Goal: Information Seeking & Learning: Learn about a topic

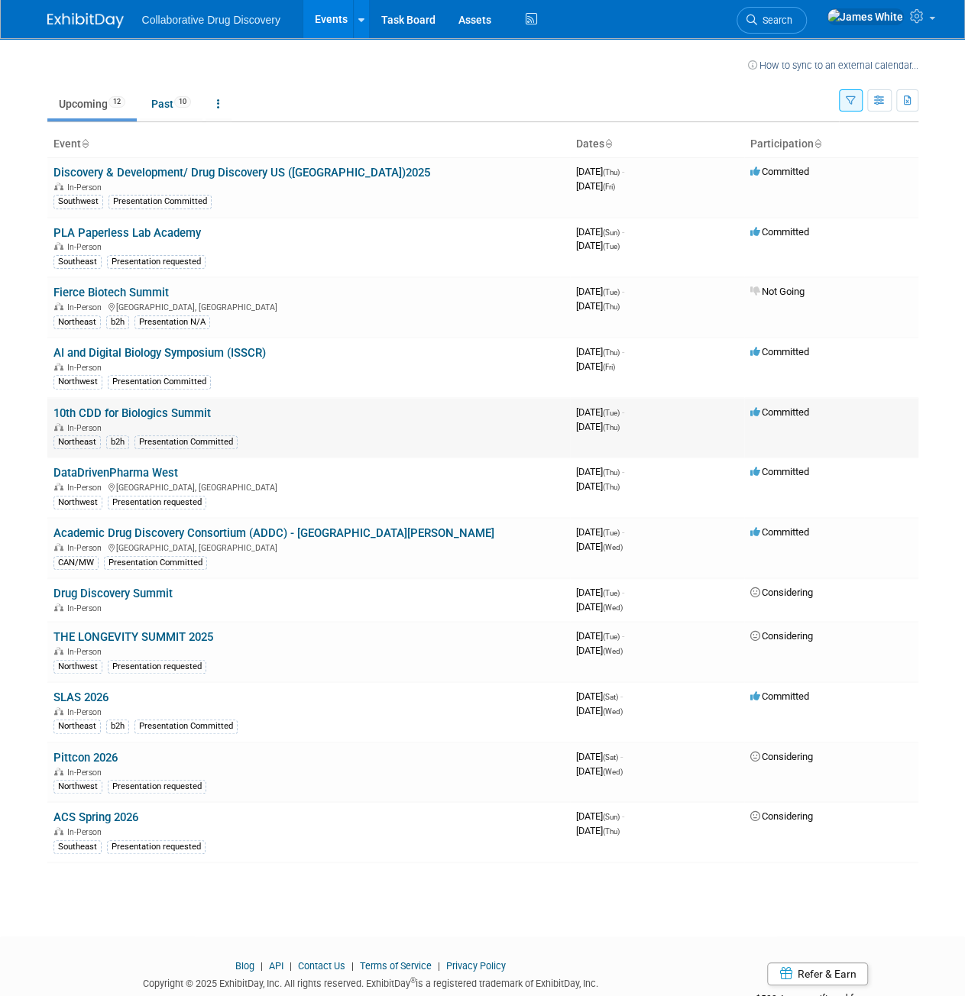
click at [202, 413] on link "10th CDD for Biologics Summit" at bounding box center [131, 413] width 157 height 14
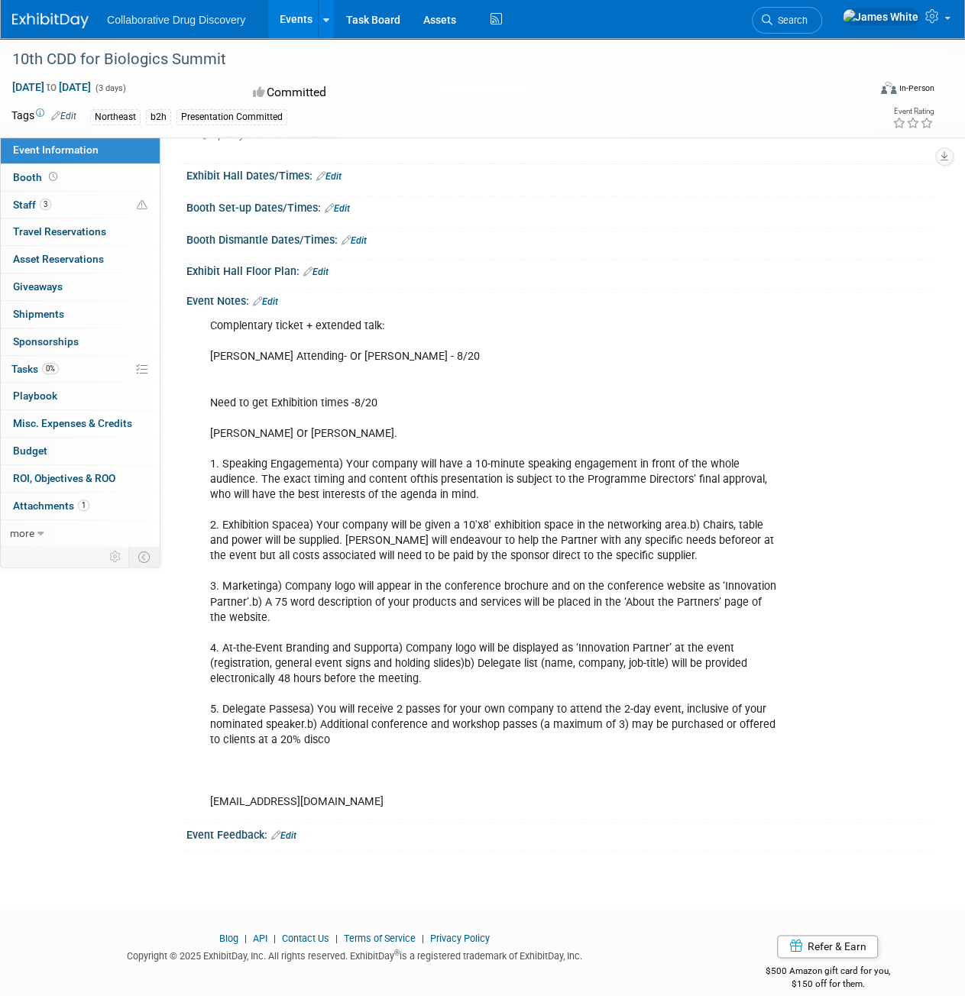
scroll to position [186, 0]
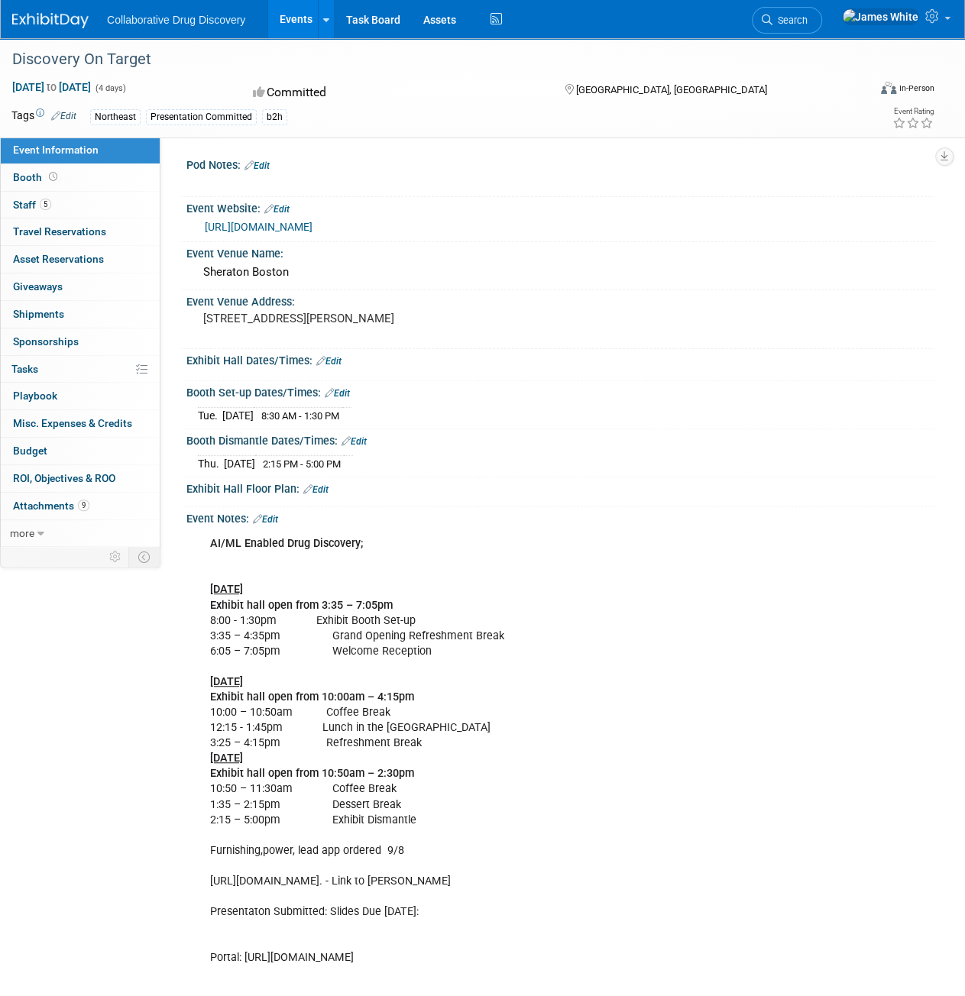
click at [50, 15] on img at bounding box center [50, 20] width 76 height 15
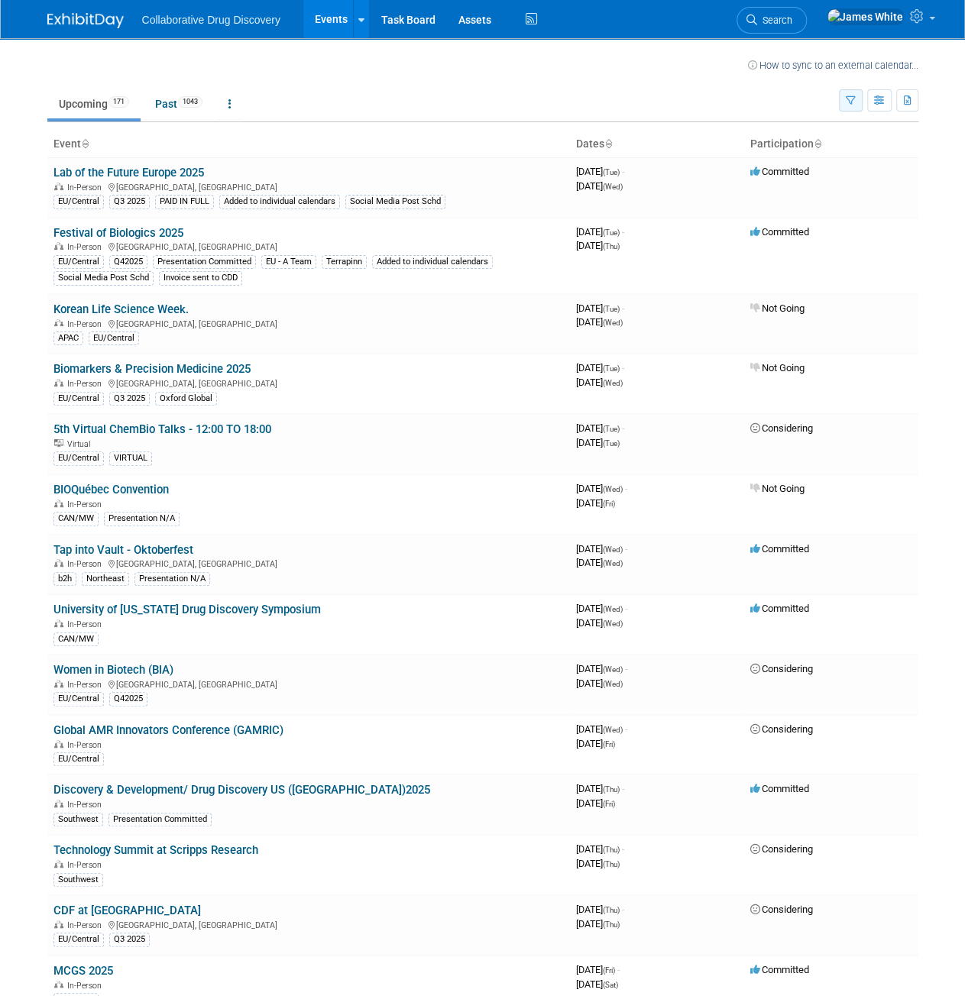
click at [842, 102] on button "button" at bounding box center [851, 100] width 24 height 22
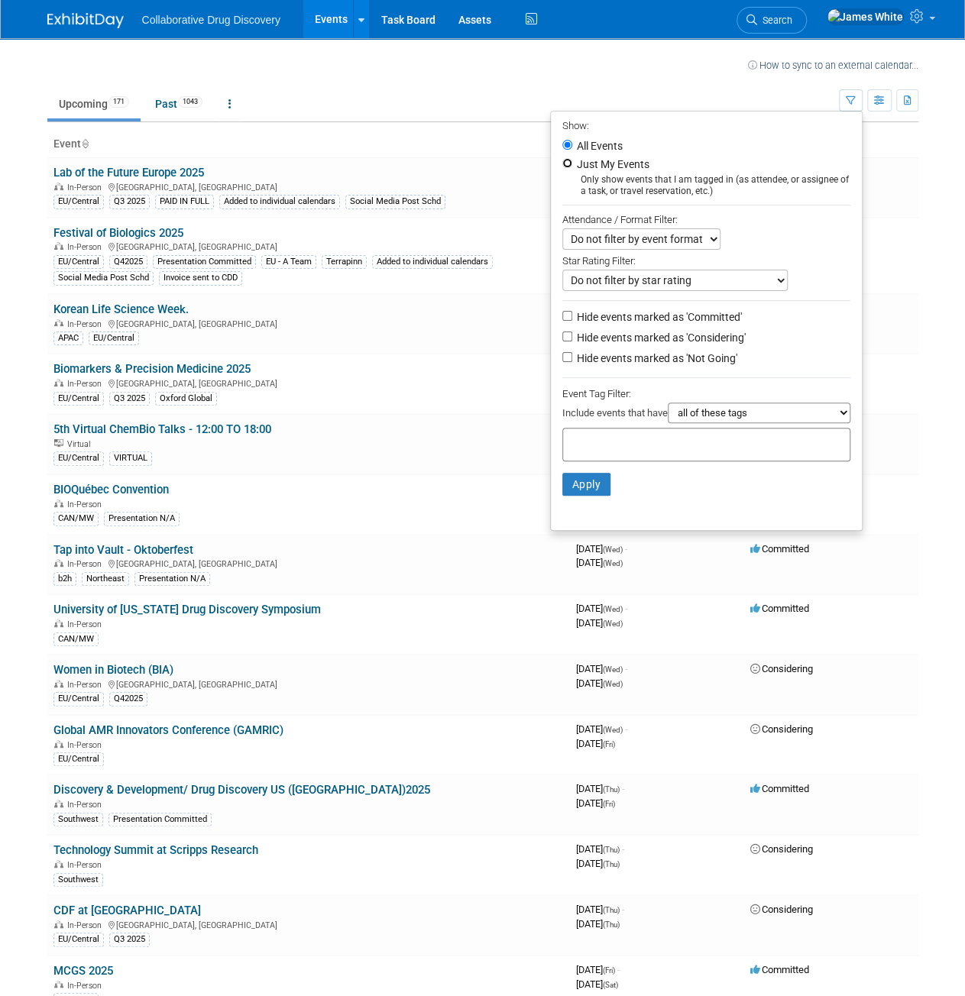
click at [564, 163] on input "Just My Events" at bounding box center [567, 163] width 10 height 10
radio input "true"
click at [574, 491] on button "Apply" at bounding box center [586, 484] width 49 height 23
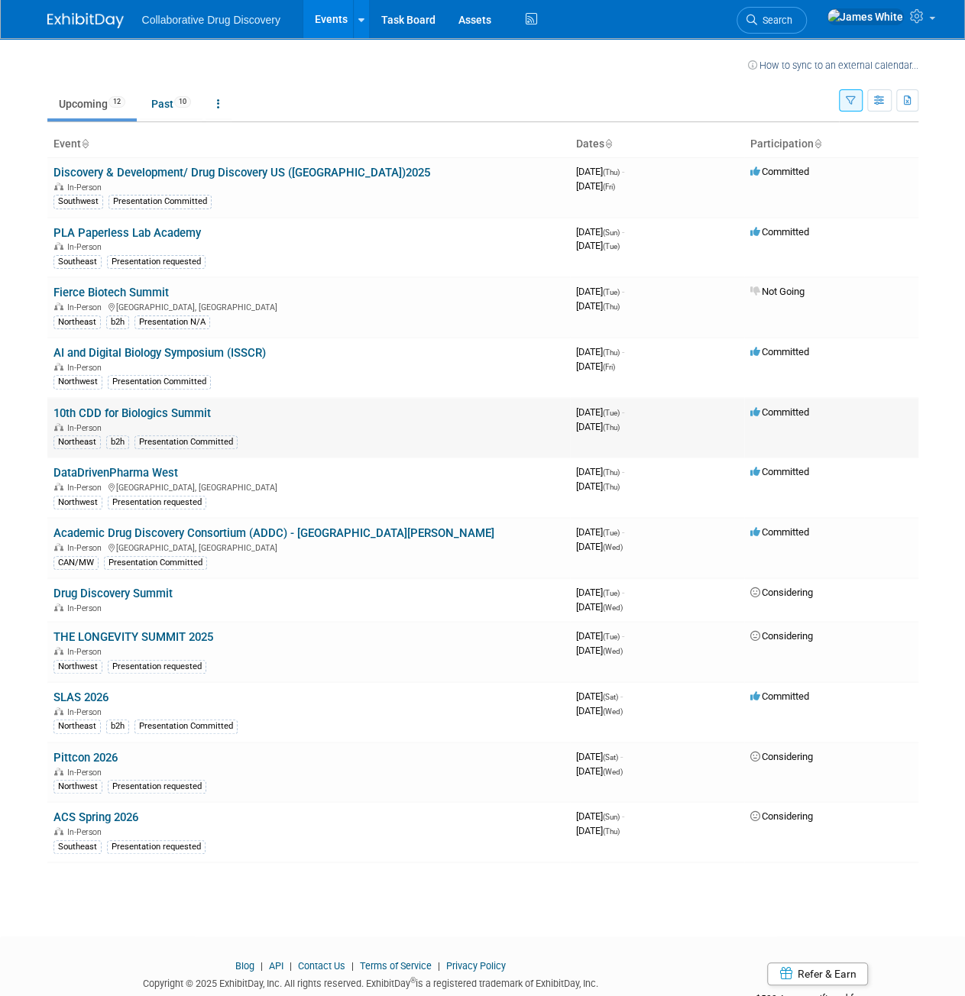
click at [177, 412] on link "10th CDD for Biologics Summit" at bounding box center [131, 413] width 157 height 14
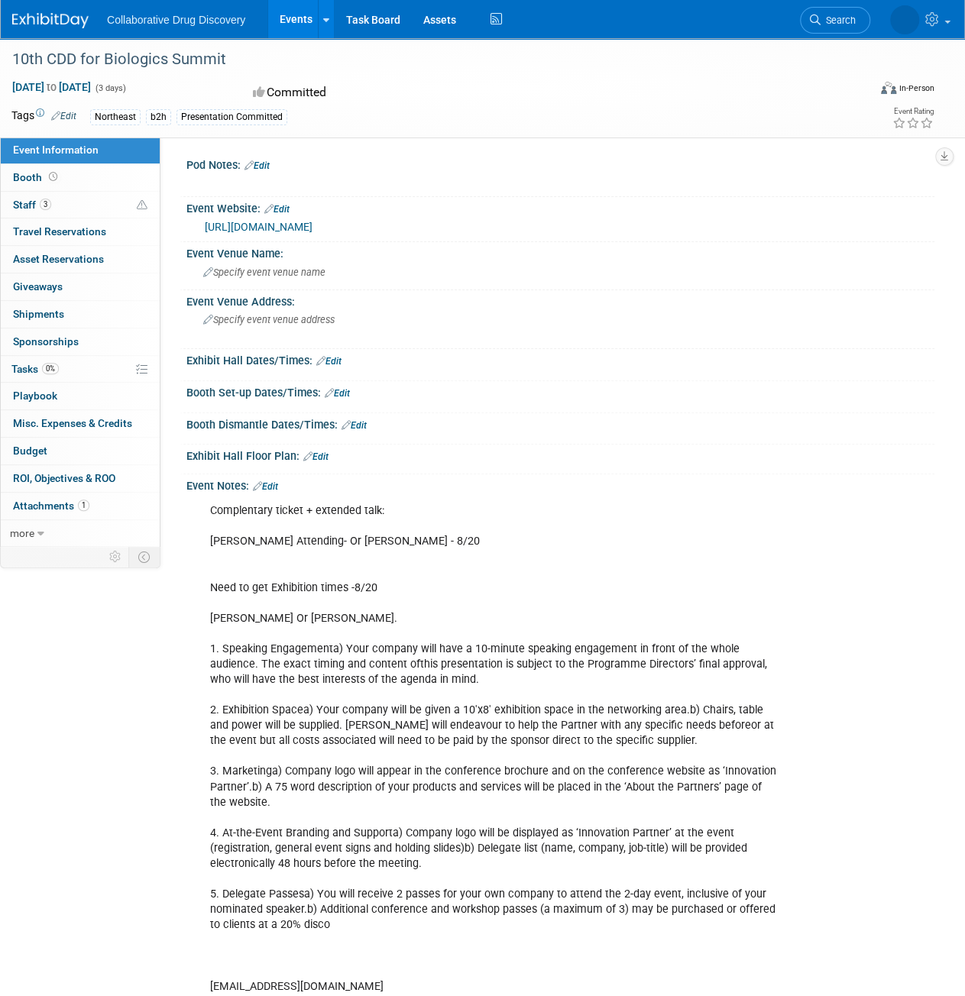
click at [312, 233] on link "https://cdd-biologics.com/?utm_source=internal&utm_medium=email&utm_campaign=re…" at bounding box center [259, 227] width 108 height 12
click at [105, 499] on link "1 Attachments 1" at bounding box center [80, 506] width 159 height 27
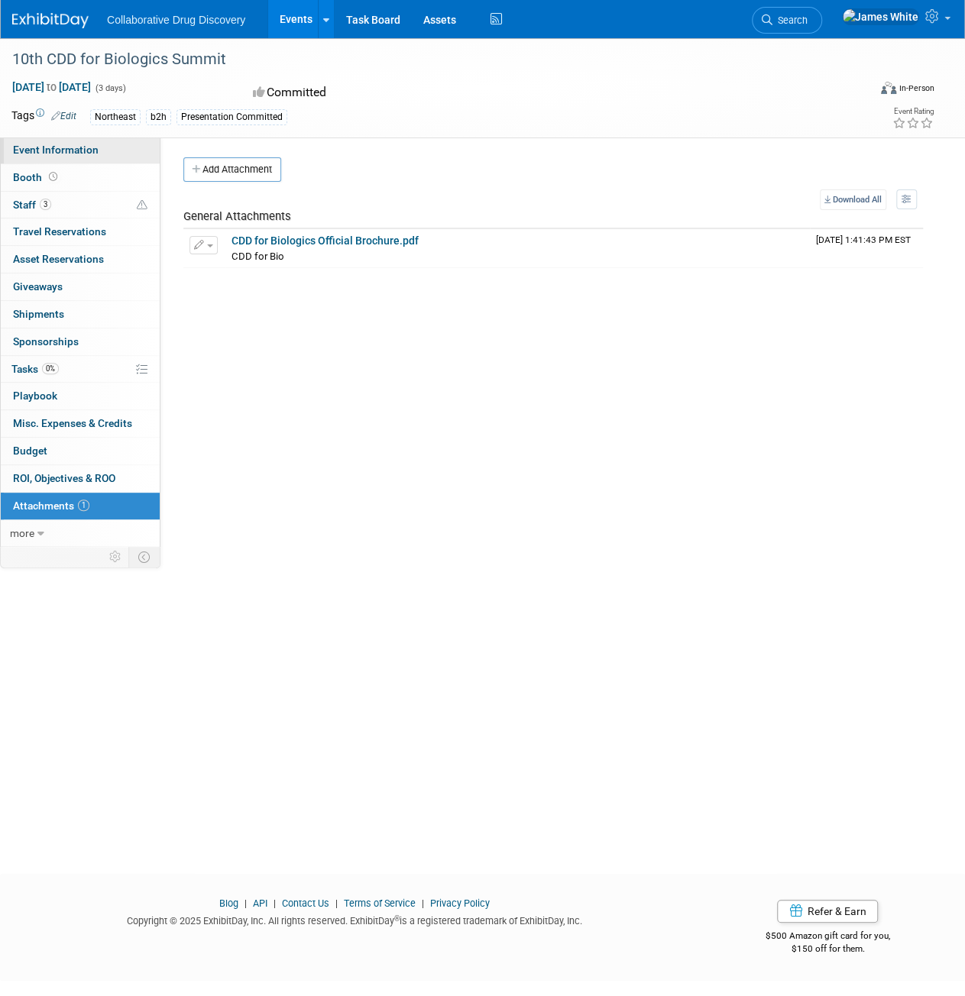
click at [98, 158] on link "Event Information" at bounding box center [80, 150] width 159 height 27
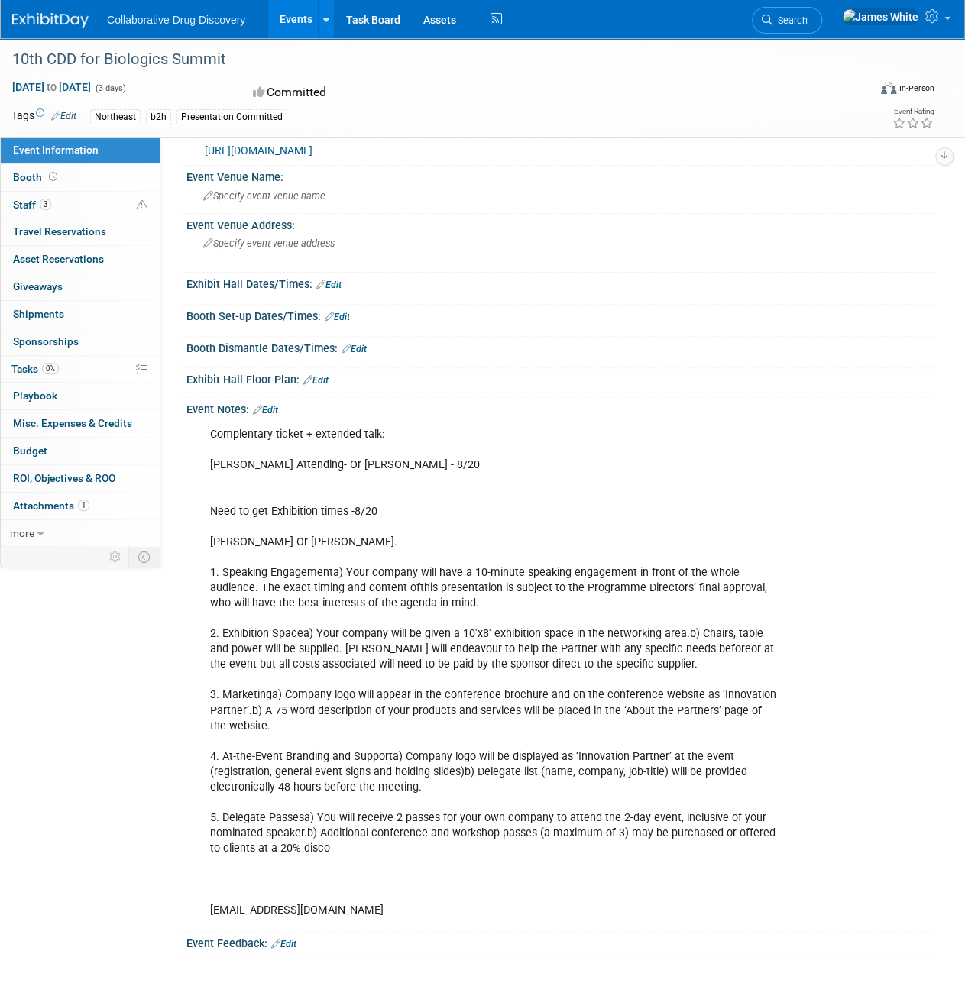
scroll to position [153, 0]
